Goal: Find specific page/section: Find specific page/section

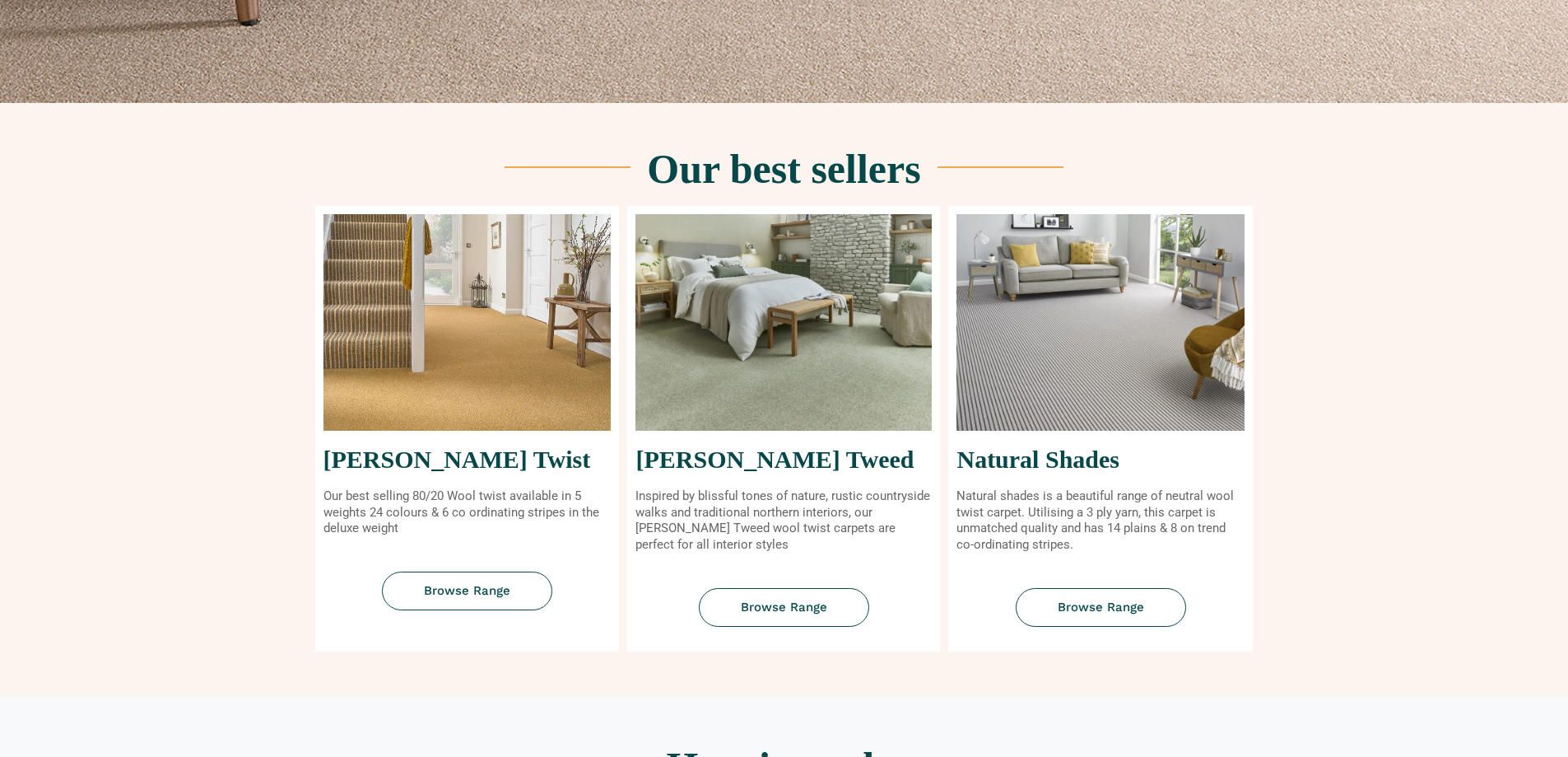
scroll to position [577, 0]
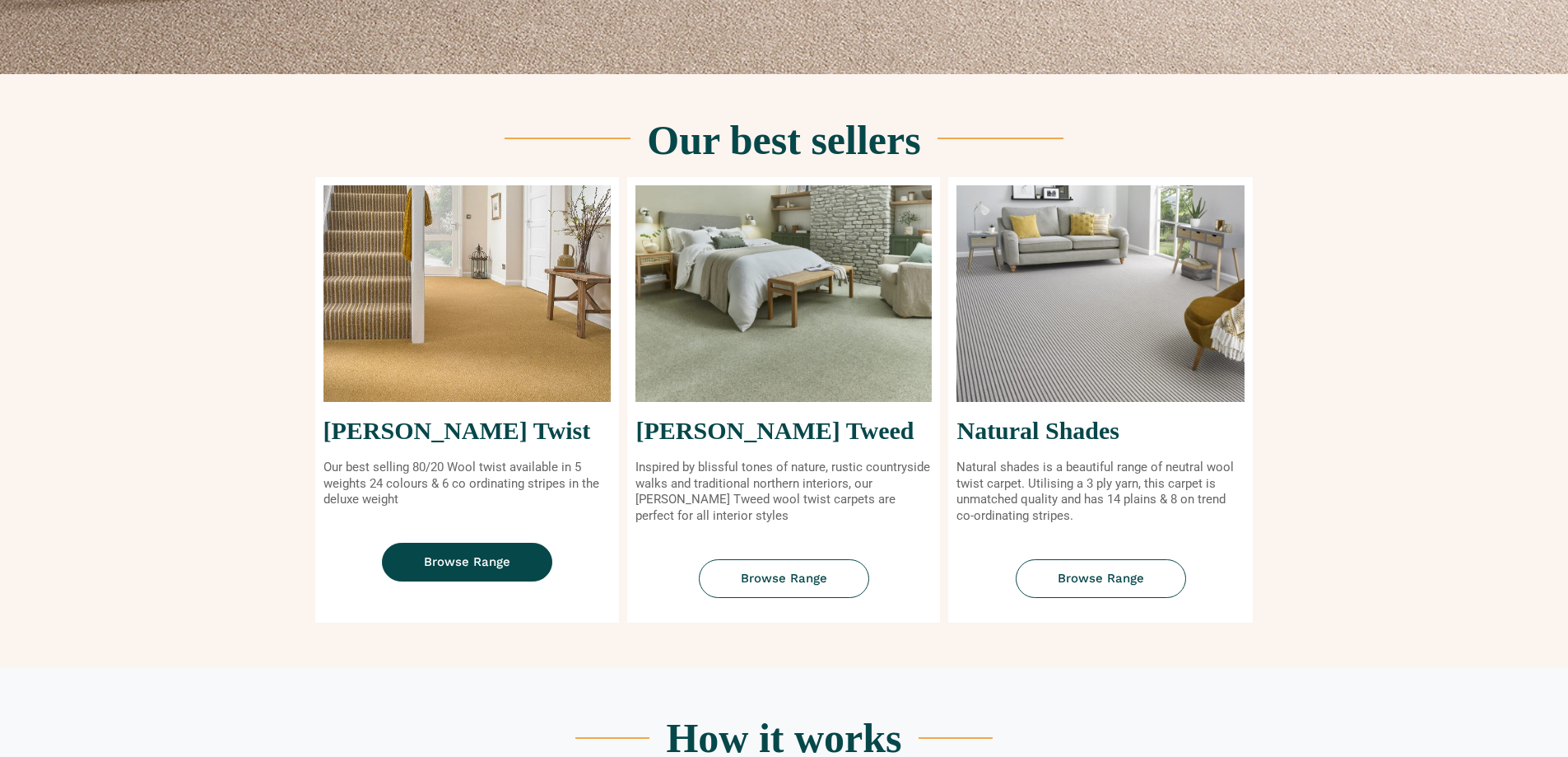
click at [437, 570] on link "Browse Range" at bounding box center [467, 562] width 171 height 39
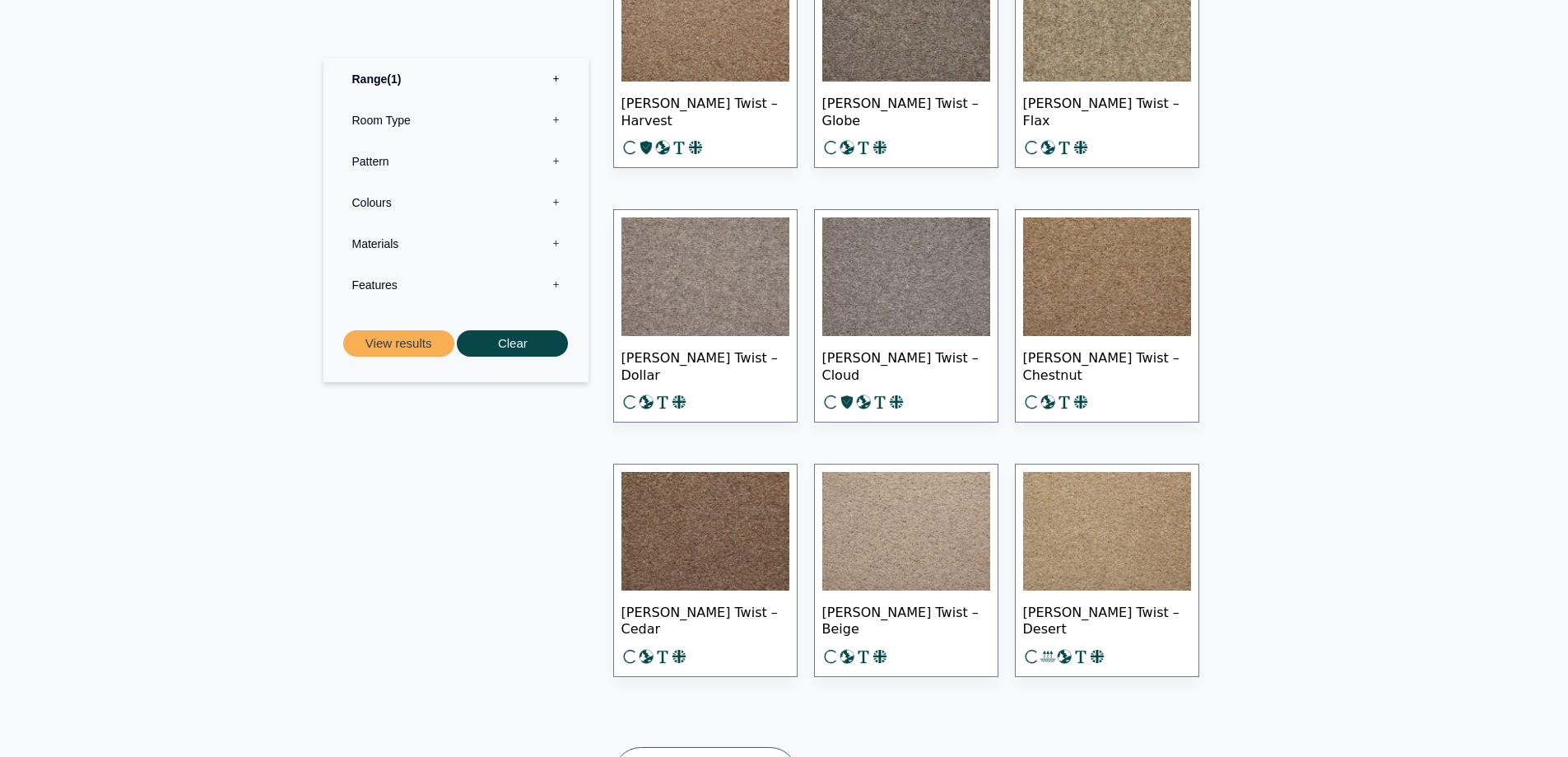
scroll to position [2471, 0]
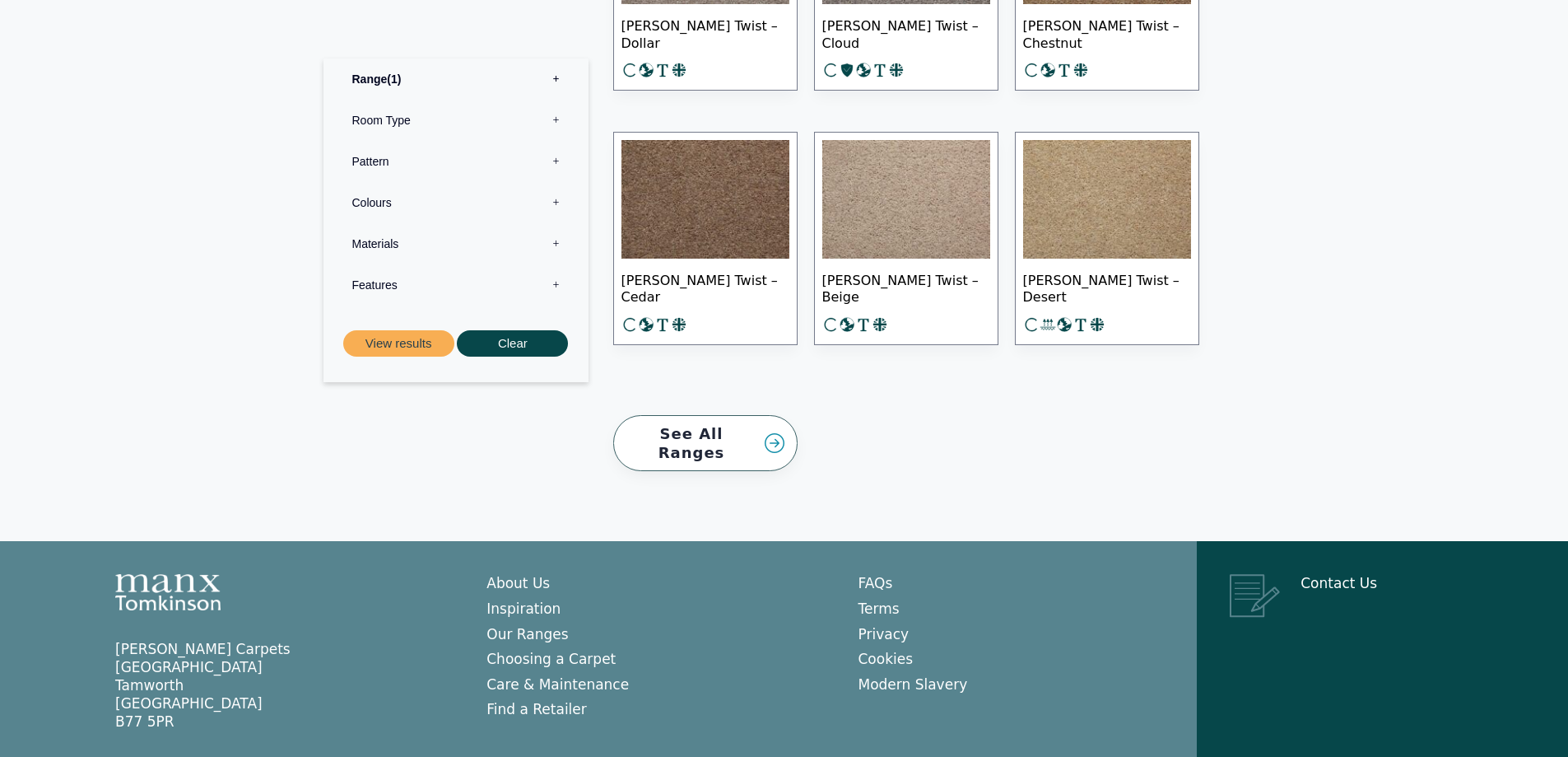
click at [710, 436] on link "See All Ranges" at bounding box center [705, 443] width 184 height 57
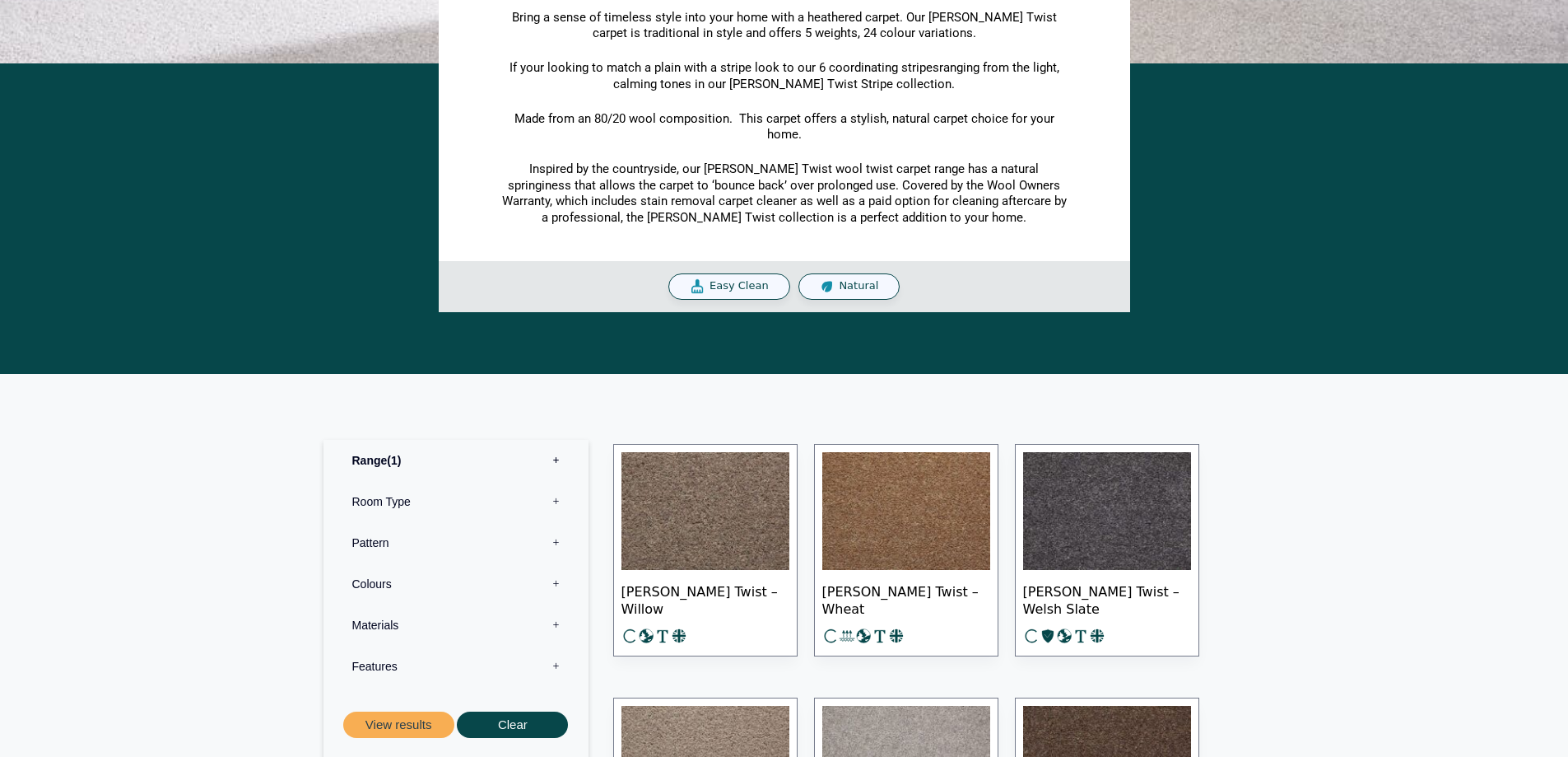
scroll to position [577, 0]
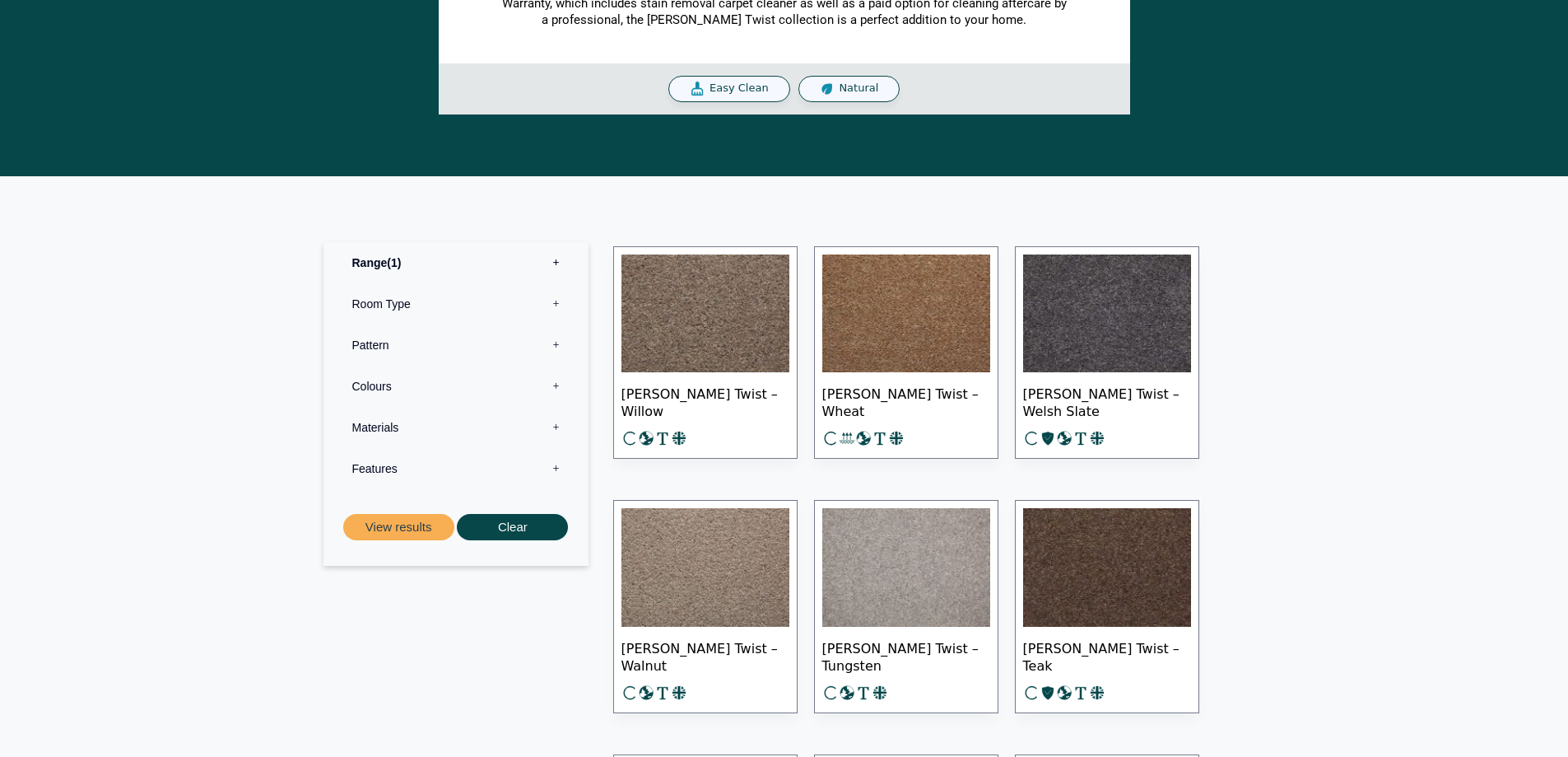
click at [561, 342] on label "Pattern 0" at bounding box center [456, 345] width 240 height 41
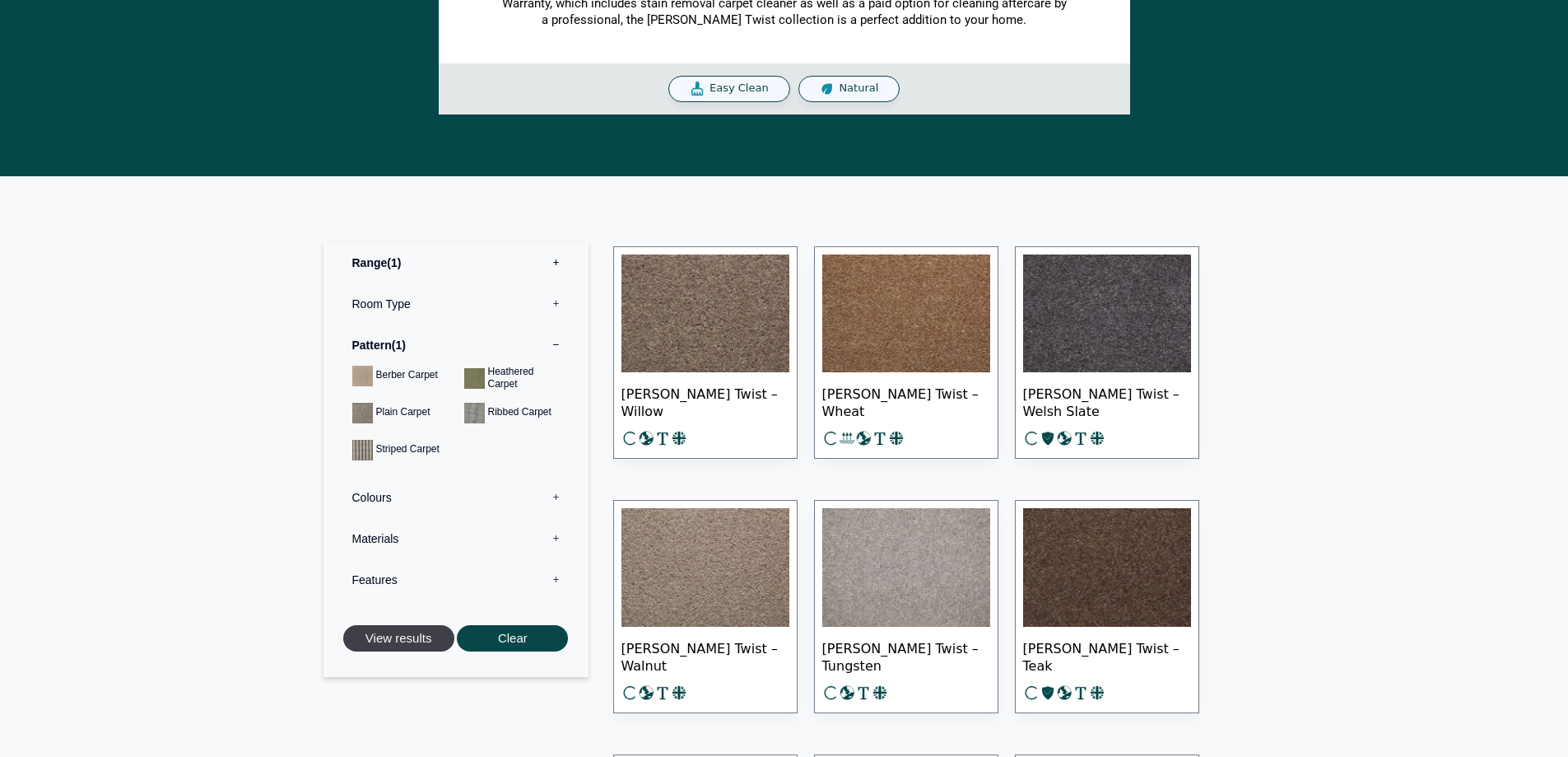
click at [409, 644] on button "View results" at bounding box center [398, 639] width 111 height 27
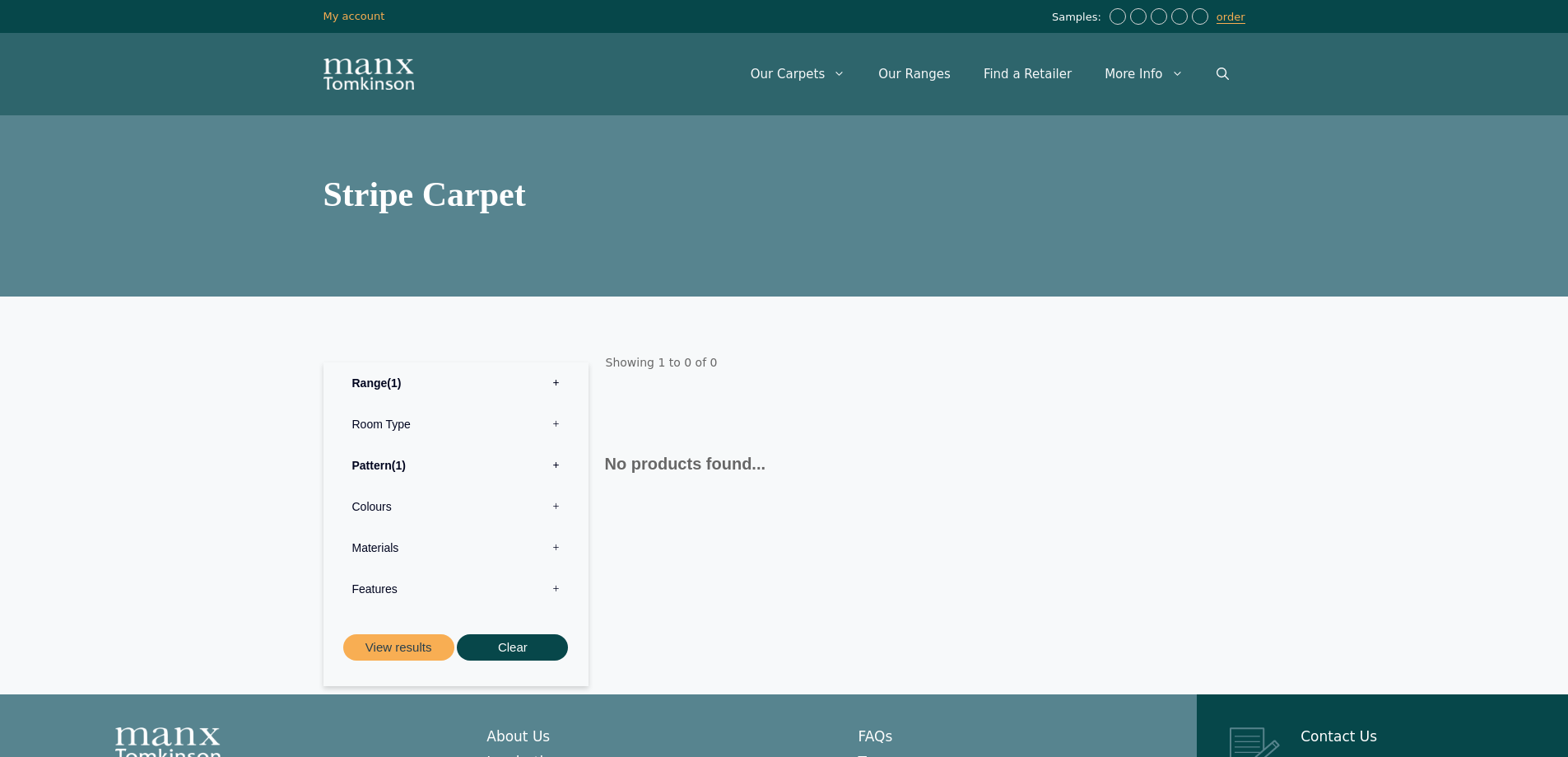
click at [555, 381] on label "Range 1" at bounding box center [456, 382] width 240 height 41
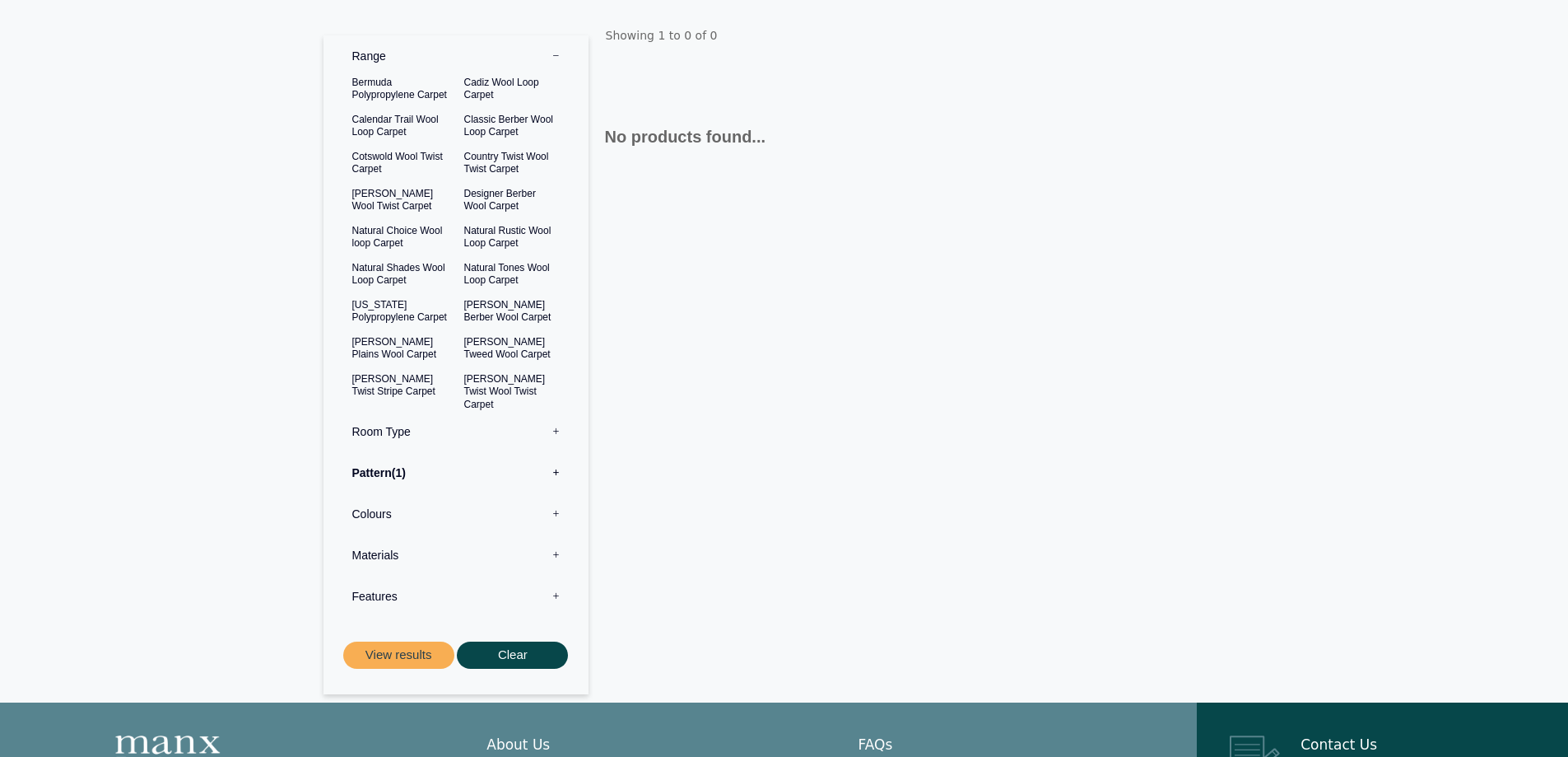
scroll to position [494, 0]
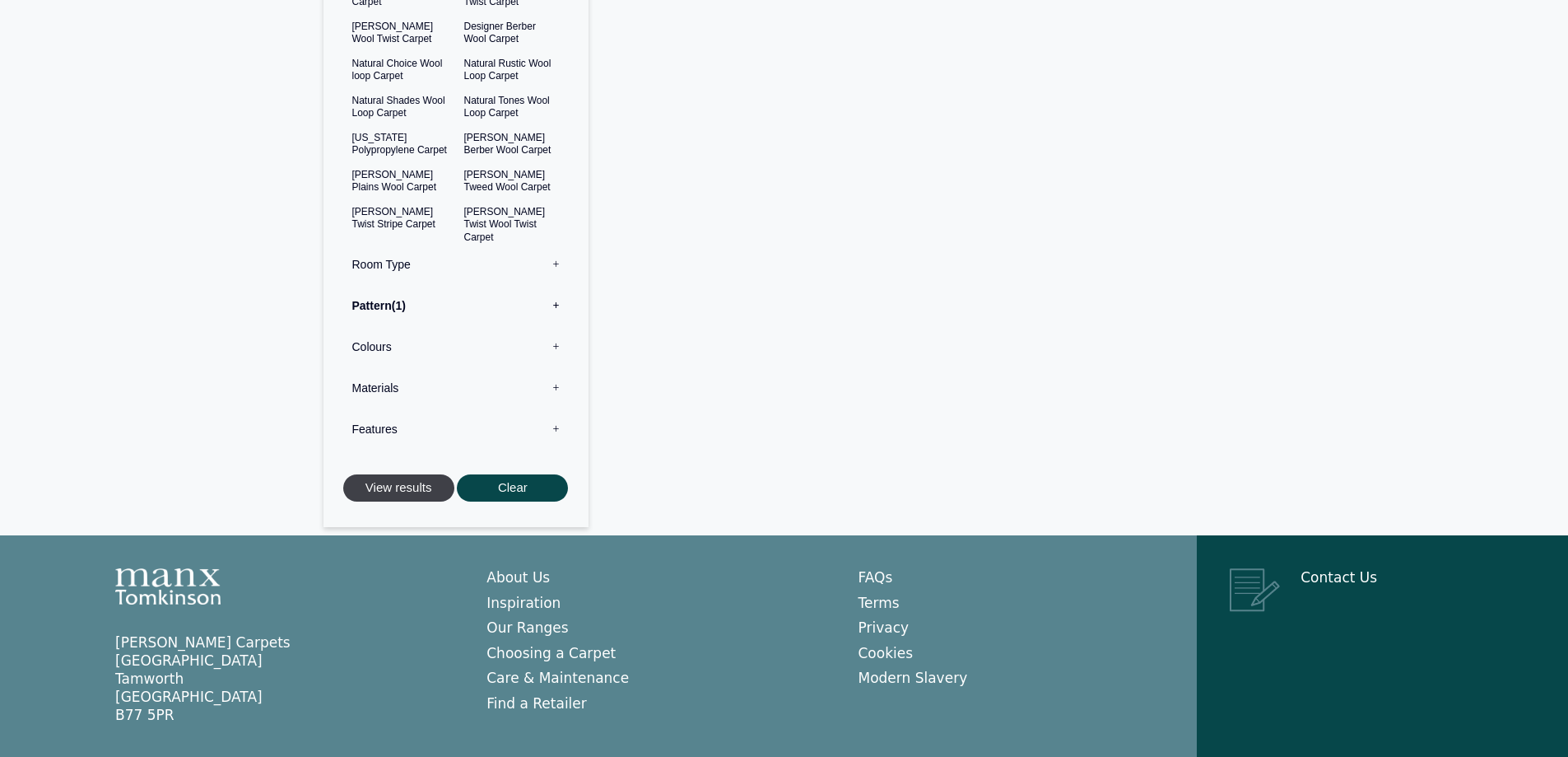
click at [391, 486] on button "View results" at bounding box center [398, 488] width 111 height 27
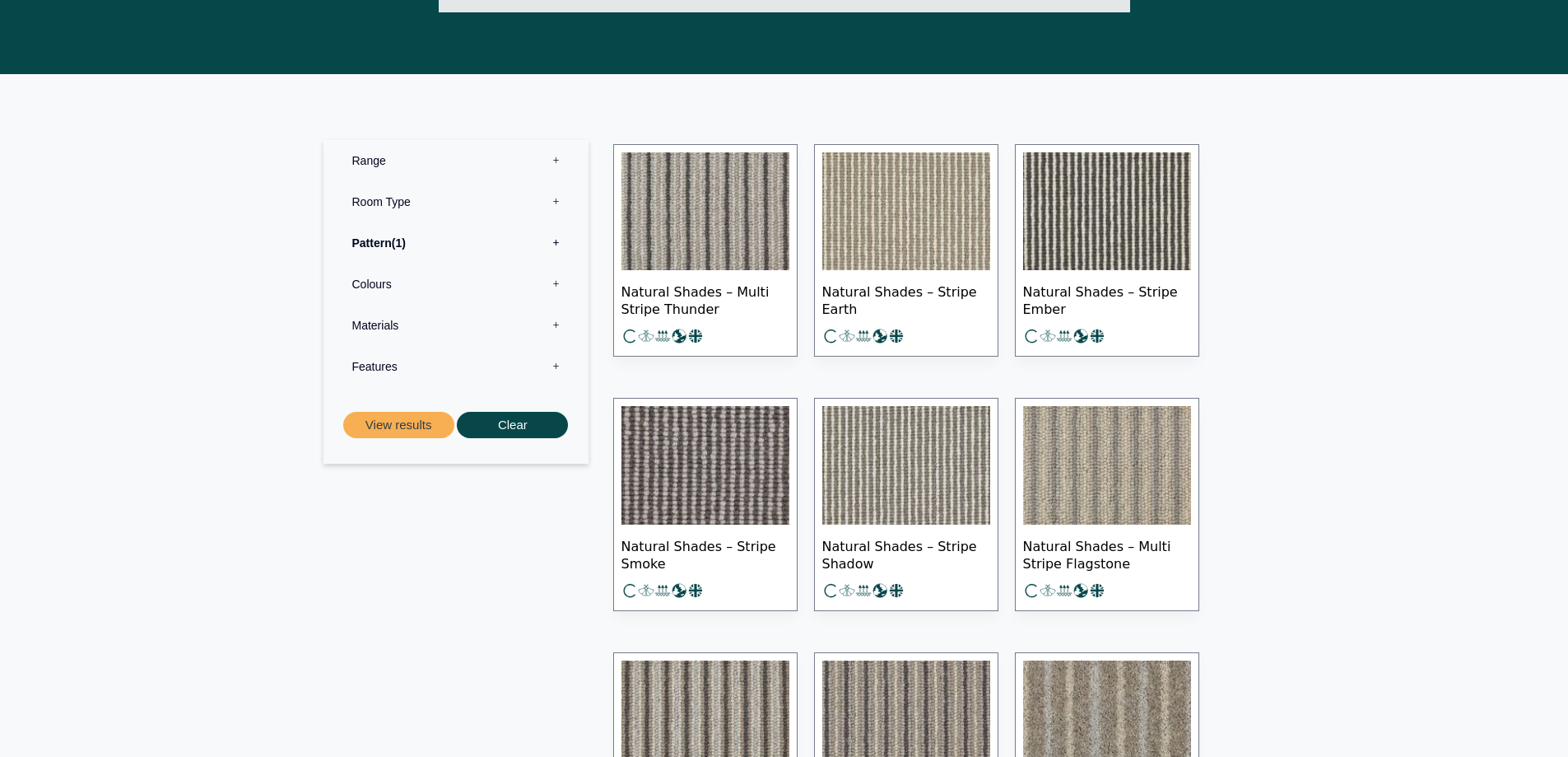
scroll to position [577, 0]
